Goal: Check status: Check status

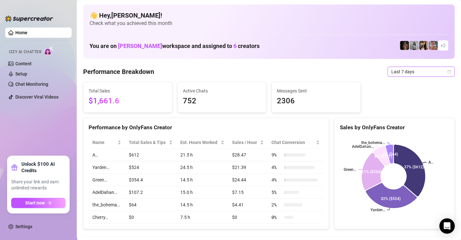
click at [447, 70] on icon "calendar" at bounding box center [449, 72] width 4 height 4
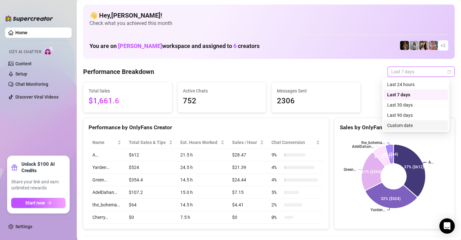
click at [417, 129] on div "Custom date" at bounding box center [415, 125] width 65 height 10
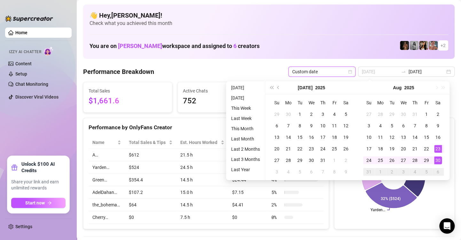
type input "[DATE]"
click at [436, 159] on div "30" at bounding box center [438, 160] width 8 height 8
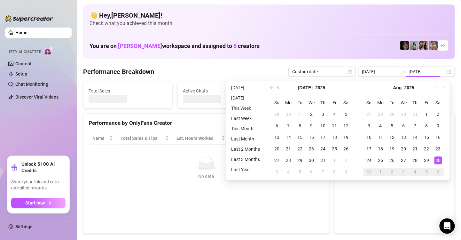
type input "[DATE]"
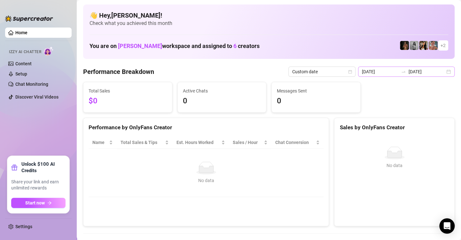
click at [442, 73] on div "[DATE] [DATE]" at bounding box center [406, 71] width 96 height 10
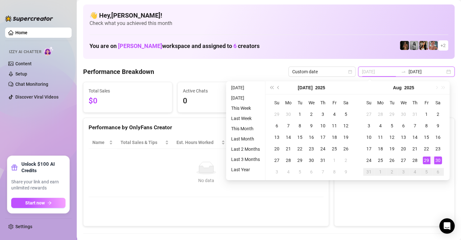
type input "[DATE]"
click at [425, 164] on div "29" at bounding box center [426, 160] width 8 height 8
click at [425, 162] on div "29" at bounding box center [426, 160] width 8 height 8
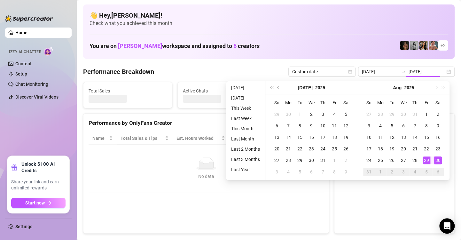
type input "[DATE]"
